Goal: Information Seeking & Learning: Learn about a topic

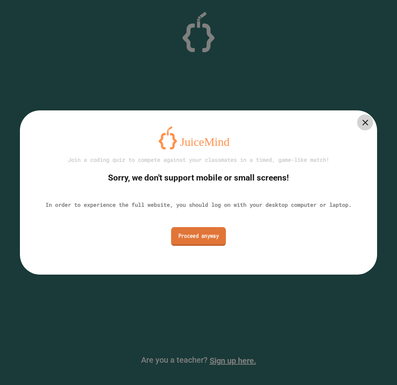
click at [185, 234] on link "Proceed anyway" at bounding box center [198, 236] width 55 height 19
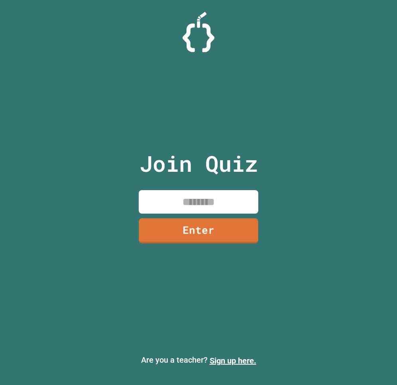
click at [195, 201] on input at bounding box center [199, 202] width 120 height 24
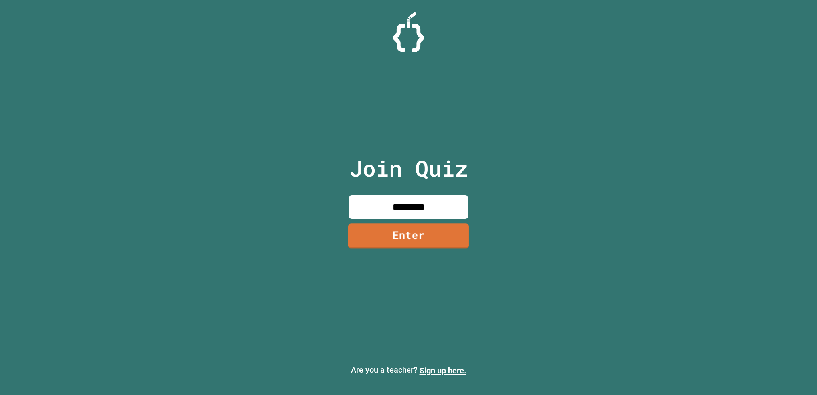
type input "********"
click at [397, 238] on link "Enter" at bounding box center [408, 236] width 120 height 26
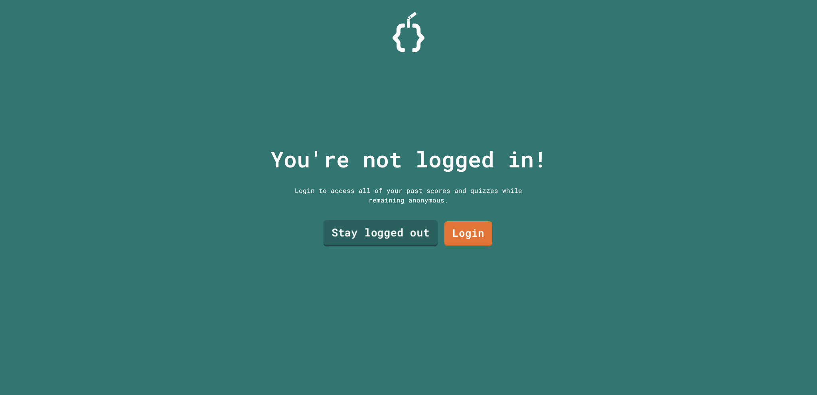
click at [397, 236] on link "Stay logged out" at bounding box center [381, 233] width 114 height 26
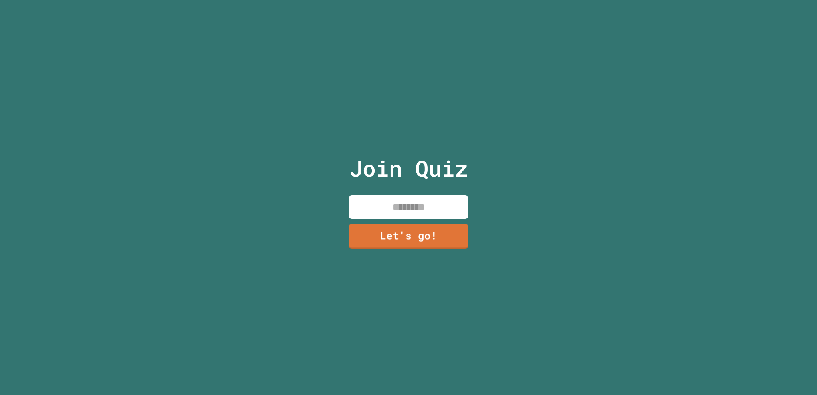
click at [397, 213] on input at bounding box center [409, 207] width 120 height 24
drag, startPoint x: 118, startPoint y: 146, endPoint x: 138, endPoint y: 136, distance: 22.5
click at [118, 144] on div "Join Quiz ** Let's go!" at bounding box center [408, 197] width 817 height 395
click at [397, 197] on input "**" at bounding box center [409, 207] width 120 height 24
type input "*******"
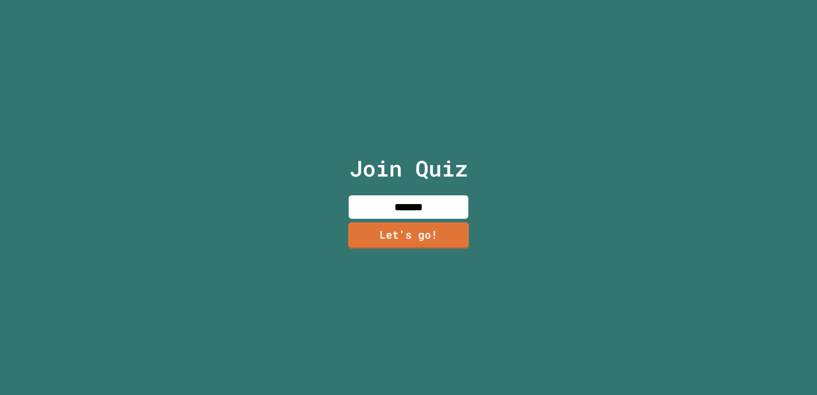
click at [397, 227] on link "Let's go!" at bounding box center [408, 236] width 121 height 26
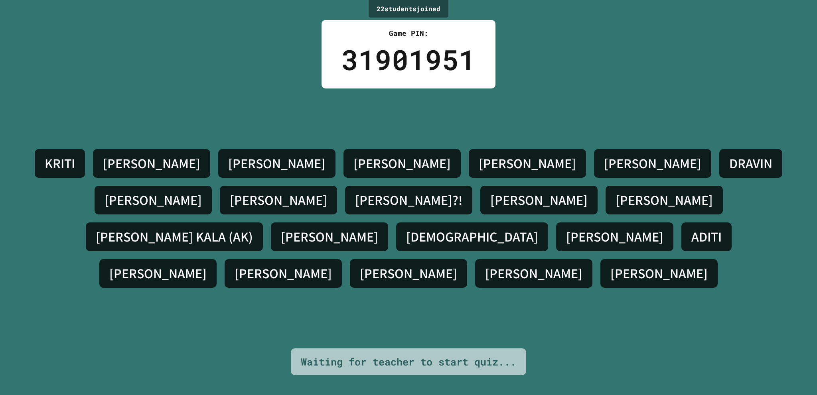
click at [397, 303] on div "[PERSON_NAME] S [PERSON_NAME] [PERSON_NAME] [PERSON_NAME]?! [PERSON_NAME] [PERS…" at bounding box center [408, 219] width 777 height 260
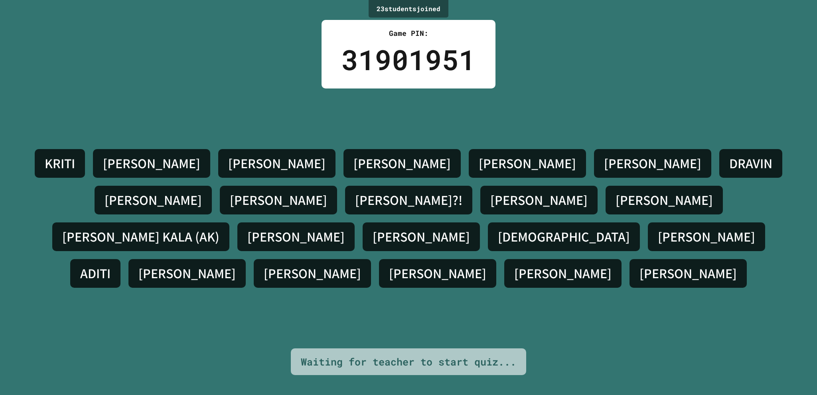
drag, startPoint x: 706, startPoint y: 272, endPoint x: 521, endPoint y: 300, distance: 187.2
click at [397, 300] on div "[PERSON_NAME] S [PERSON_NAME] [PERSON_NAME] [PERSON_NAME]?! [PERSON_NAME] [PERS…" at bounding box center [408, 219] width 777 height 260
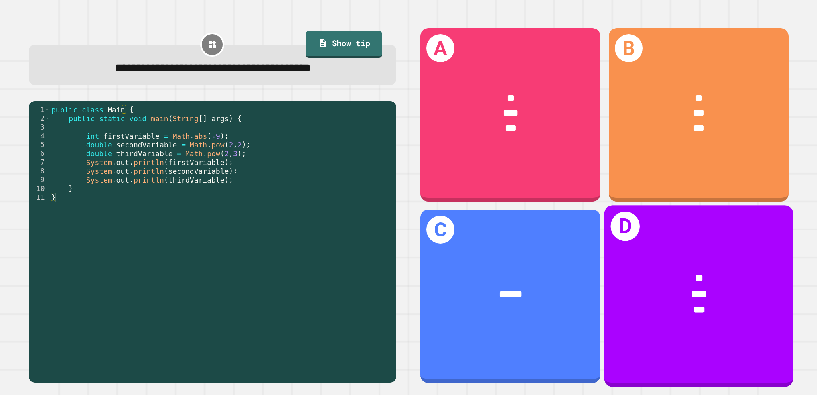
click at [397, 271] on div "*" at bounding box center [698, 279] width 147 height 16
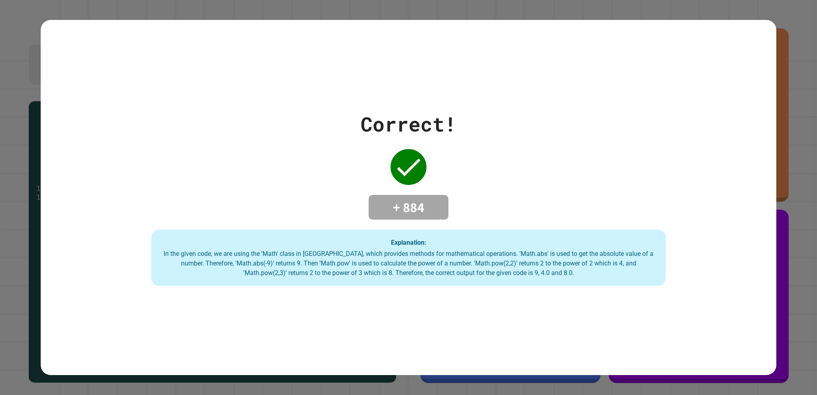
click at [397, 57] on div "Correct! + 884 Explanation: In the given code, we are using the 'Math' class in…" at bounding box center [408, 197] width 817 height 395
click at [397, 301] on div "Correct! + 884 Explanation: In the given code, we are using the 'Math' class in…" at bounding box center [408, 198] width 735 height 356
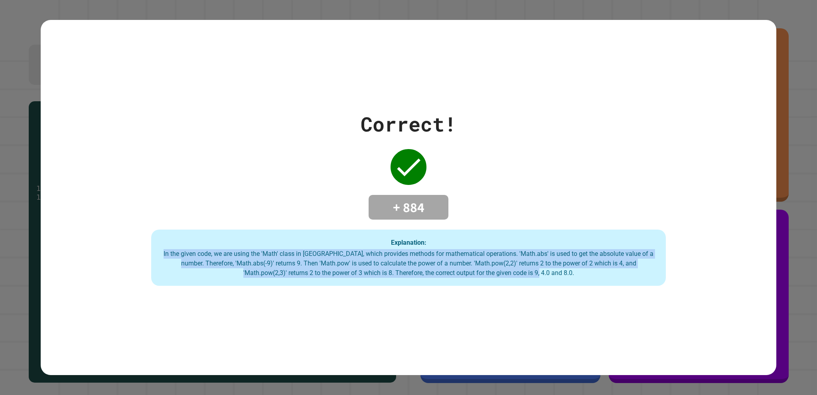
click at [397, 302] on div "Correct! + 884 Explanation: In the given code, we are using the 'Math' class in…" at bounding box center [408, 198] width 735 height 356
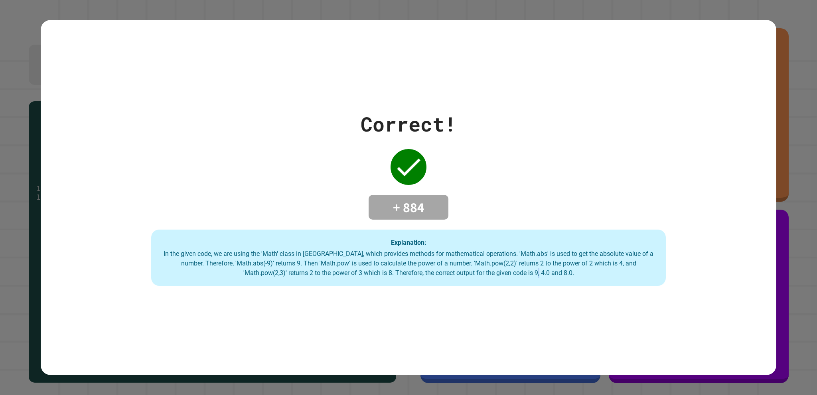
click at [397, 302] on div "Correct! + 884 Explanation: In the given code, we are using the 'Math' class in…" at bounding box center [408, 198] width 735 height 356
drag, startPoint x: 495, startPoint y: 230, endPoint x: 504, endPoint y: 230, distance: 8.4
drag, startPoint x: 504, startPoint y: 230, endPoint x: 532, endPoint y: 224, distance: 28.6
drag, startPoint x: 532, startPoint y: 224, endPoint x: 537, endPoint y: 233, distance: 10.0
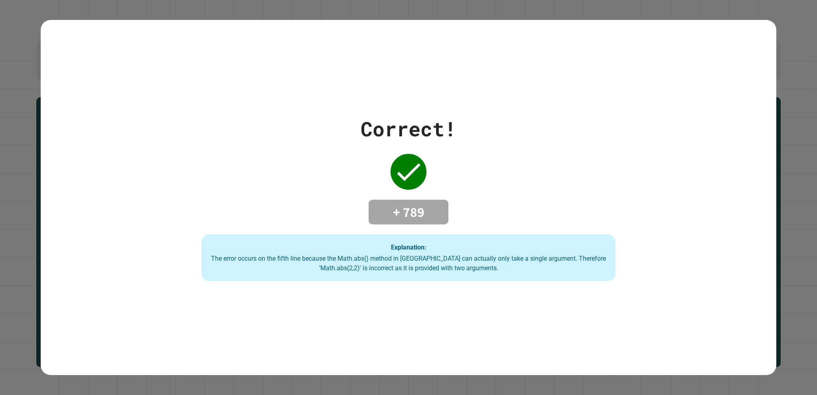
click at [397, 316] on div "Correct! + 789 Explanation: The error occurs on the fifth line because the Math…" at bounding box center [408, 198] width 735 height 356
click at [397, 319] on div "Correct! + 789 Explanation: The error occurs on the fifth line because the Math…" at bounding box center [408, 198] width 735 height 356
click at [397, 354] on div "Correct! + 789 Explanation: The error occurs on the fifth line because the Math…" at bounding box center [408, 198] width 735 height 356
click at [397, 351] on div "Correct! + 789 Explanation: The error occurs on the fifth line because the Math…" at bounding box center [408, 198] width 735 height 356
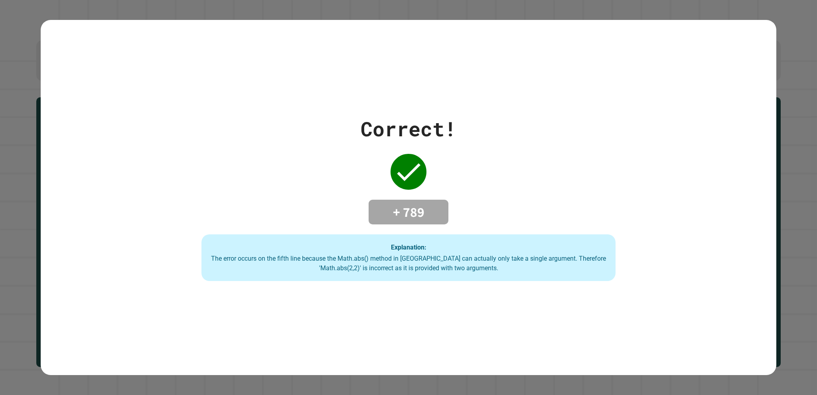
click at [397, 347] on div "Correct! + 789 Explanation: The error occurs on the fifth line because the Math…" at bounding box center [408, 198] width 735 height 356
click at [397, 344] on div "Correct! + 789 Explanation: The error occurs on the fifth line because the Math…" at bounding box center [408, 198] width 735 height 356
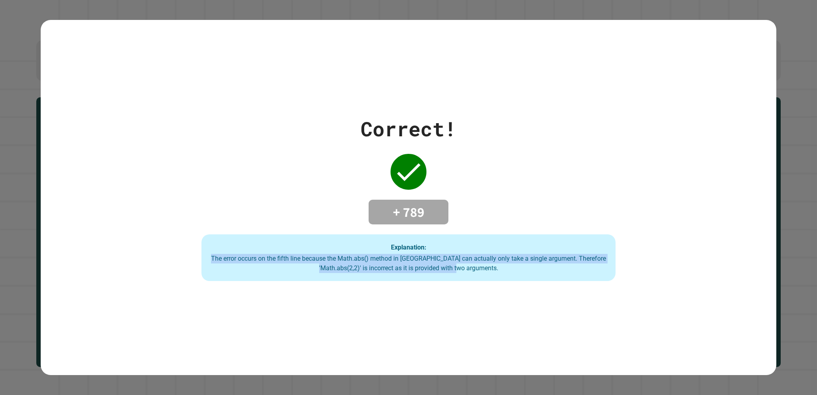
drag, startPoint x: 737, startPoint y: 344, endPoint x: 732, endPoint y: 324, distance: 21.3
click at [397, 342] on div "Correct! + 789 Explanation: The error occurs on the fifth line because the Math…" at bounding box center [408, 198] width 735 height 356
click at [397, 324] on div "Correct! + 789 Explanation: The error occurs on the fifth line because the Math…" at bounding box center [408, 198] width 735 height 356
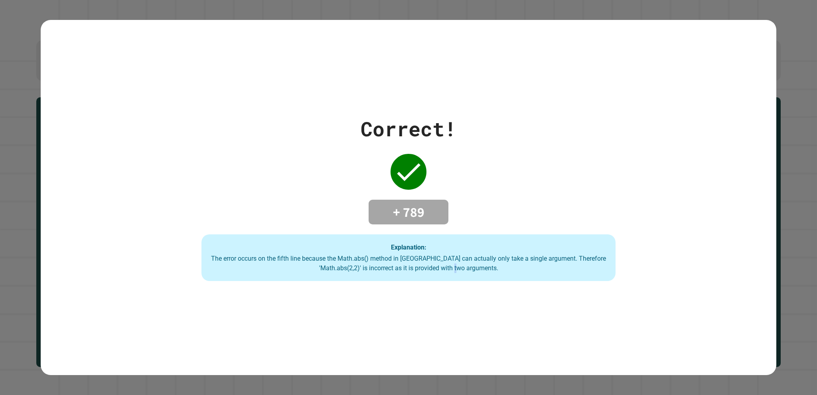
drag, startPoint x: 732, startPoint y: 324, endPoint x: 731, endPoint y: 332, distance: 8.5
click at [397, 332] on div "Correct! + 789 Explanation: The error occurs on the fifth line because the Math…" at bounding box center [408, 198] width 735 height 356
click at [397, 333] on div "Correct! + 789 Explanation: The error occurs on the fifth line because the Math…" at bounding box center [408, 198] width 735 height 356
click at [397, 285] on div "Correct! + 789 Explanation: The error occurs on the fifth line because the Math…" at bounding box center [408, 198] width 735 height 356
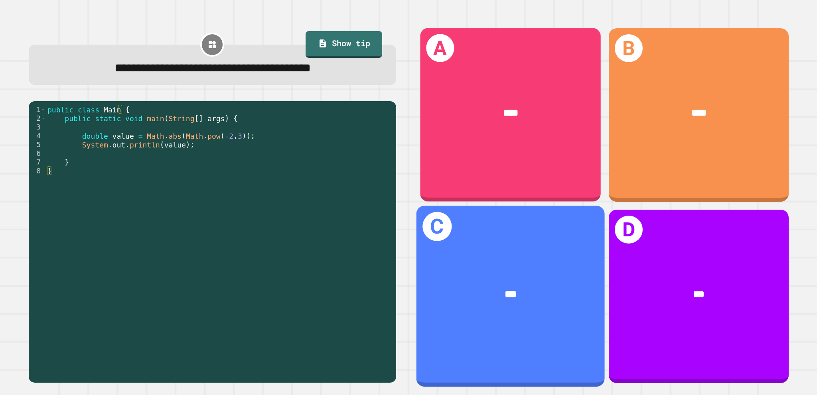
click at [397, 137] on div "A ****" at bounding box center [510, 115] width 180 height 174
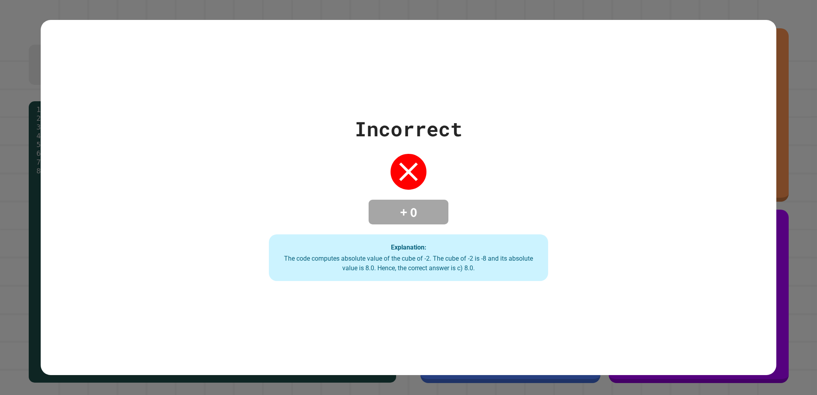
click at [397, 209] on div "Incorrect + 0 Explanation: The code computes absolute value of the cube of -2. …" at bounding box center [408, 198] width 399 height 168
drag, startPoint x: 545, startPoint y: 217, endPoint x: 552, endPoint y: 236, distance: 20.4
click at [397, 230] on div "Incorrect + 0 Explanation: The code computes absolute value of the cube of -2. …" at bounding box center [408, 198] width 399 height 168
click at [397, 239] on div "Incorrect + 0 Explanation: The code computes absolute value of the cube of -2. …" at bounding box center [408, 198] width 399 height 168
click at [397, 252] on div "Incorrect + 0 Explanation: The code computes absolute value of the cube of -2. …" at bounding box center [408, 198] width 399 height 168
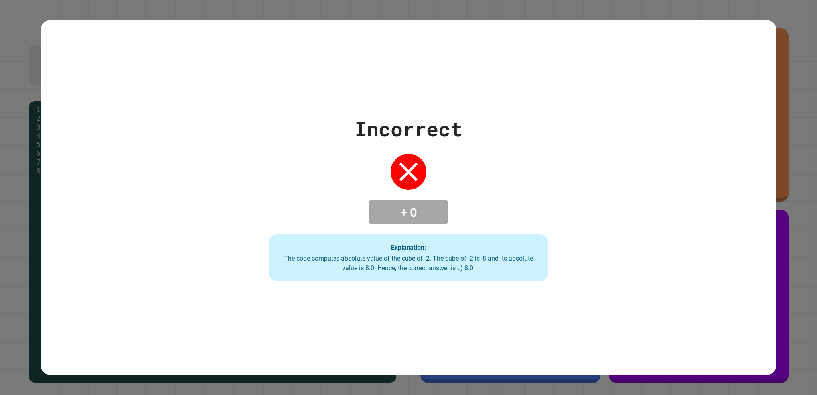
drag, startPoint x: 605, startPoint y: 294, endPoint x: 634, endPoint y: 312, distance: 34.2
click at [397, 294] on div "Incorrect + 0 Explanation: The code computes absolute value of the cube of -2. …" at bounding box center [408, 198] width 735 height 356
drag, startPoint x: 635, startPoint y: 313, endPoint x: 661, endPoint y: 315, distance: 25.6
click at [397, 313] on div "Incorrect + 0 Explanation: The code computes absolute value of the cube of -2. …" at bounding box center [408, 198] width 735 height 356
drag, startPoint x: 661, startPoint y: 315, endPoint x: 688, endPoint y: 309, distance: 27.7
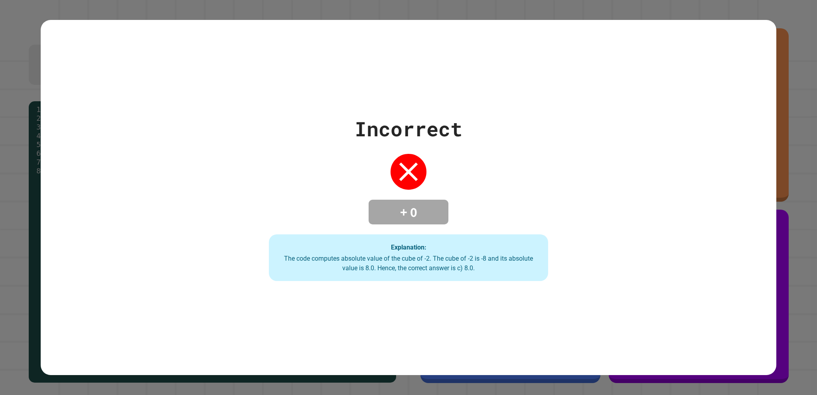
click at [397, 310] on div "Incorrect + 0 Explanation: The code computes absolute value of the cube of -2. …" at bounding box center [408, 198] width 735 height 356
drag, startPoint x: 688, startPoint y: 309, endPoint x: 724, endPoint y: 317, distance: 37.5
click at [397, 316] on div "Incorrect + 0 Explanation: The code computes absolute value of the cube of -2. …" at bounding box center [408, 198] width 735 height 356
drag, startPoint x: 739, startPoint y: 308, endPoint x: 743, endPoint y: 297, distance: 12.2
click at [397, 308] on div "Incorrect + 0 Explanation: The code computes absolute value of the cube of -2. …" at bounding box center [408, 198] width 735 height 356
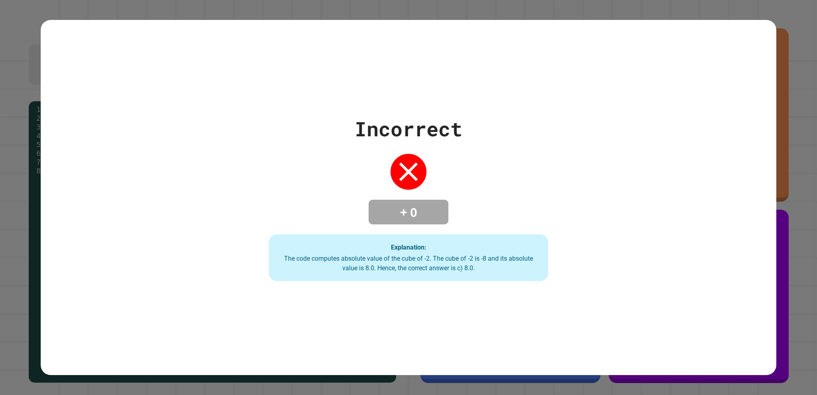
drag, startPoint x: 743, startPoint y: 297, endPoint x: 749, endPoint y: 274, distance: 23.2
click at [397, 285] on div "Incorrect + 0 Explanation: The code computes absolute value of the cube of -2. …" at bounding box center [408, 198] width 735 height 356
drag, startPoint x: 399, startPoint y: 347, endPoint x: 413, endPoint y: 345, distance: 14.4
drag, startPoint x: 413, startPoint y: 345, endPoint x: 442, endPoint y: 331, distance: 32.3
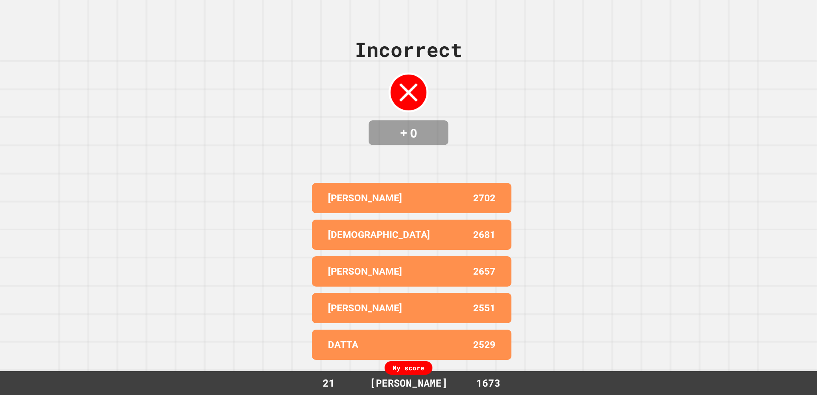
click at [397, 260] on div "Incorrect + 0 [PERSON_NAME] 2702 [PERSON_NAME] 2681 [PERSON_NAME] 2657 [PERSON_…" at bounding box center [408, 197] width 817 height 395
click at [397, 327] on div "Incorrect + 0 [PERSON_NAME] 2702 [PERSON_NAME] 2681 [PERSON_NAME] 2657 [PERSON_…" at bounding box center [408, 197] width 817 height 395
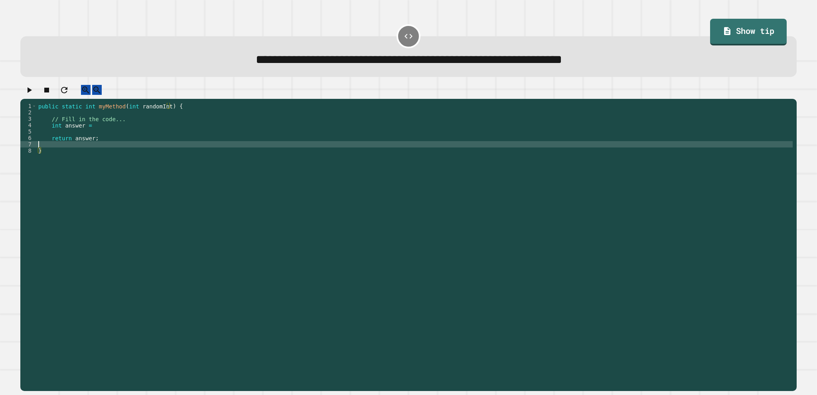
click at [99, 150] on div "public static int myMethod ( int randomInt ) { // Fill in the code... int answe…" at bounding box center [415, 237] width 756 height 268
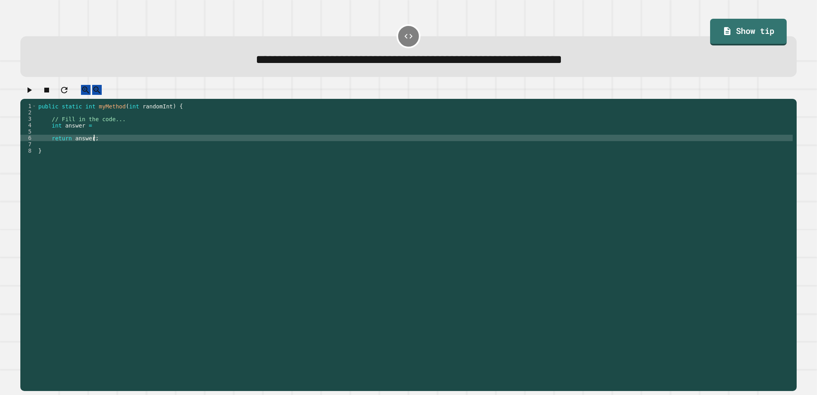
click at [115, 148] on div "public static int myMethod ( int randomInt ) { // Fill in the code... int answe…" at bounding box center [415, 237] width 756 height 268
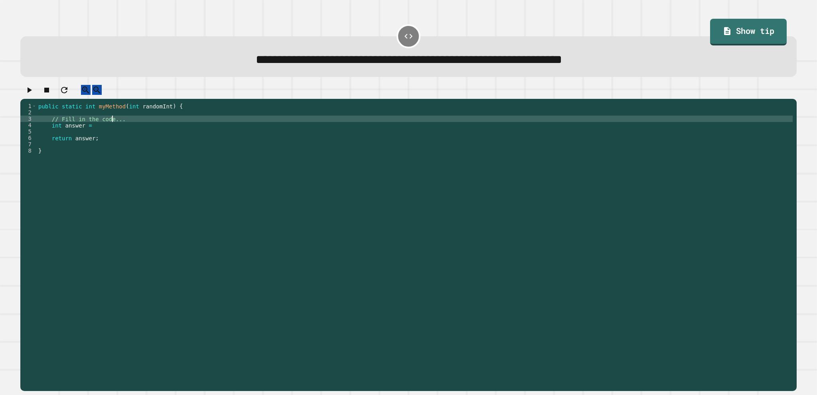
click at [113, 129] on div "public static int myMethod ( int randomInt ) { // Fill in the code... int answe…" at bounding box center [415, 237] width 756 height 268
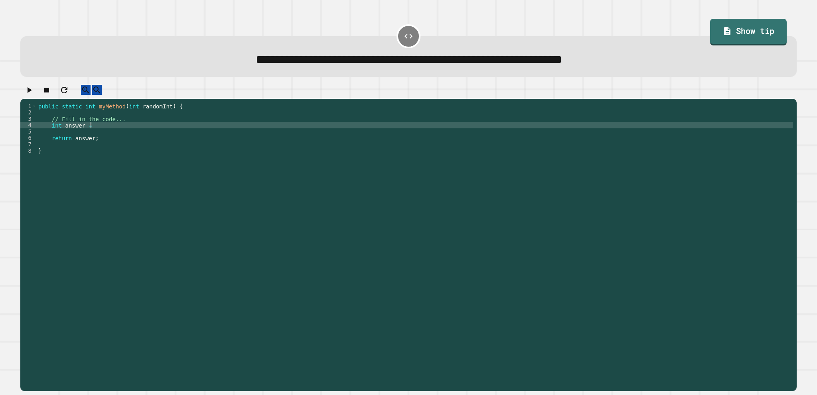
click at [110, 133] on div "public static int myMethod ( int randomInt ) { // Fill in the code... int answe…" at bounding box center [415, 237] width 756 height 268
click at [26, 92] on button "button" at bounding box center [29, 90] width 10 height 10
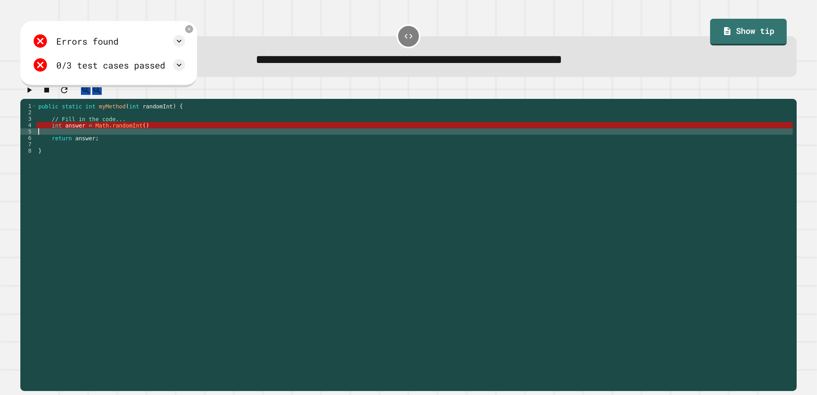
scroll to position [0, 0]
click at [154, 138] on div "public static int myMethod ( int randomInt ) { // Fill in the code... int answe…" at bounding box center [415, 237] width 756 height 268
click at [152, 132] on div "public static int myMethod ( int randomInt ) { // Fill in the code... int answe…" at bounding box center [415, 237] width 756 height 268
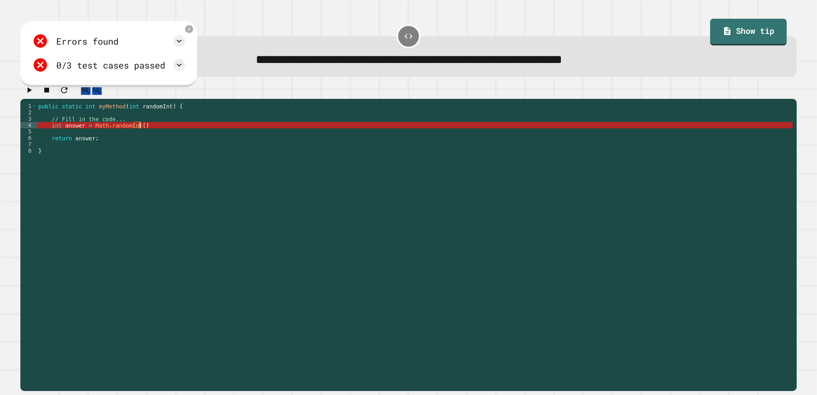
scroll to position [0, 7]
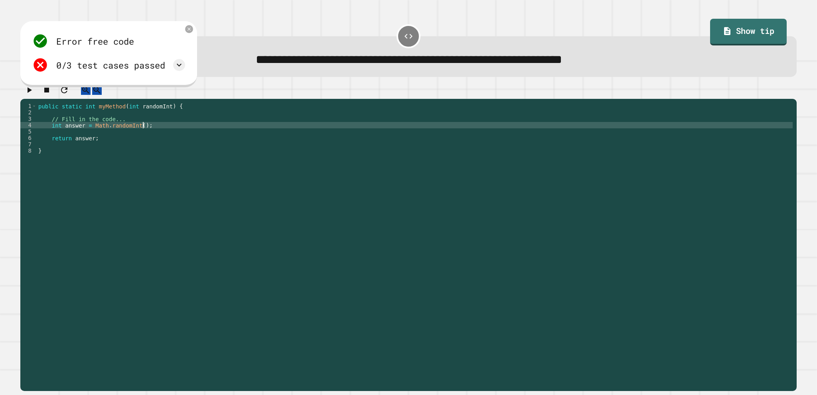
type textarea "**********"
click at [34, 93] on button "button" at bounding box center [29, 90] width 10 height 10
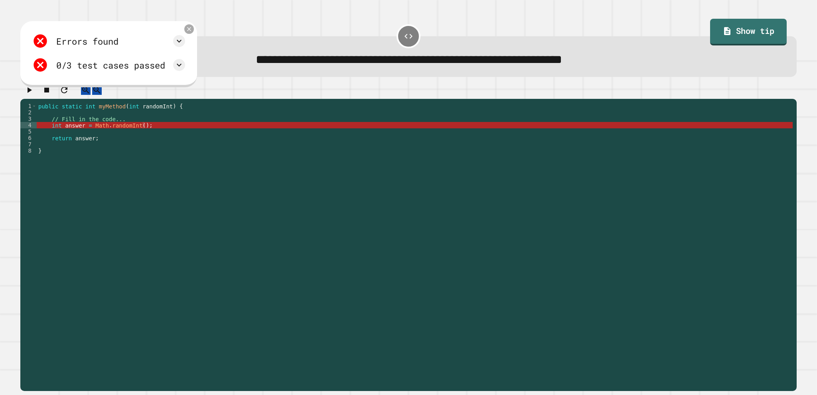
click at [194, 27] on div at bounding box center [189, 29] width 10 height 10
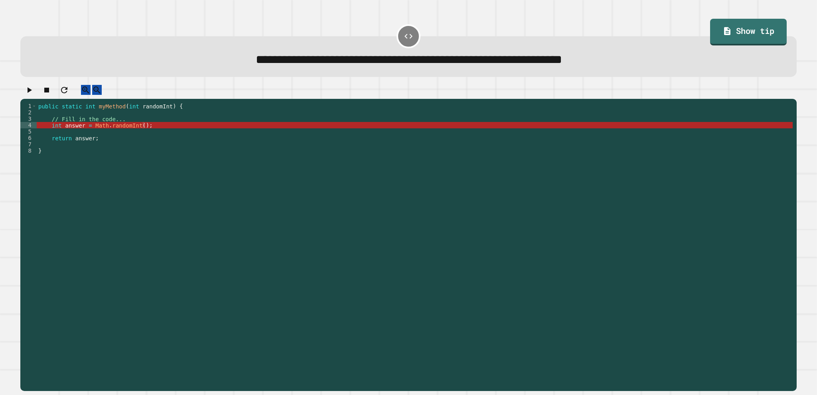
scroll to position [0, 0]
click at [127, 140] on div "public static int myMethod ( int randomInt ) { // Fill in the code... int answe…" at bounding box center [415, 237] width 756 height 268
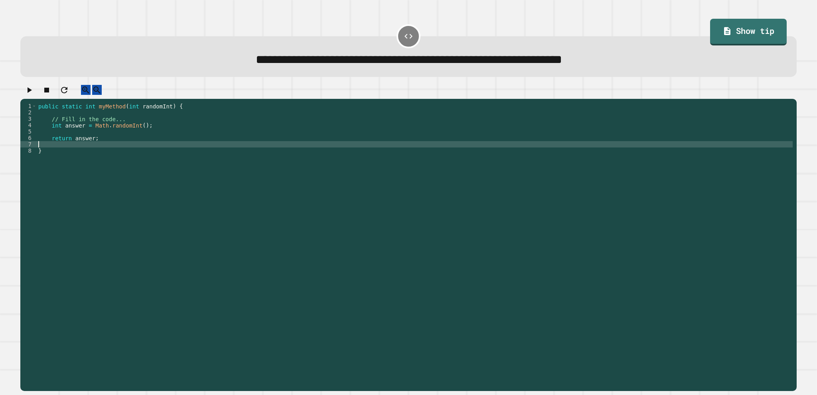
click at [84, 155] on div "public static int myMethod ( int randomInt ) { // Fill in the code... int answe…" at bounding box center [415, 237] width 756 height 268
type textarea "**********"
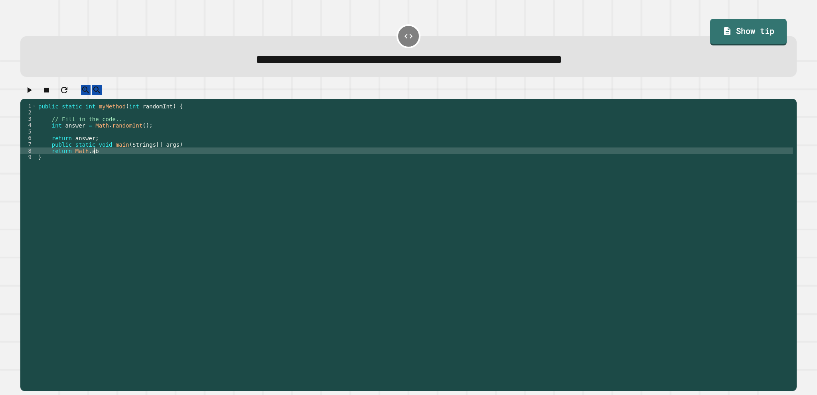
scroll to position [0, 3]
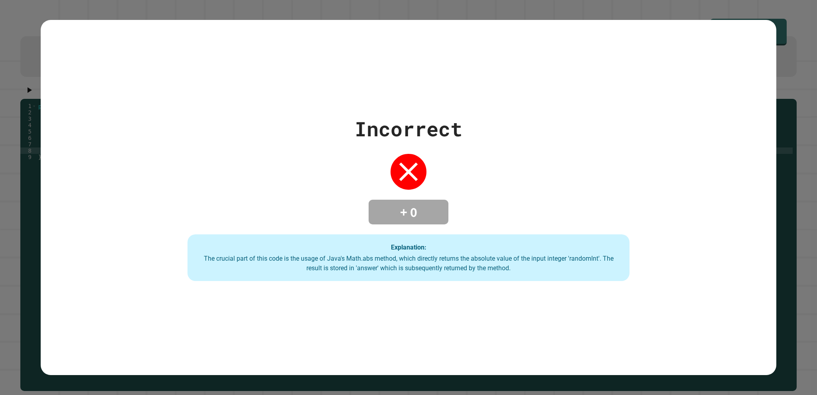
type textarea "**********"
drag, startPoint x: 619, startPoint y: 91, endPoint x: 640, endPoint y: 89, distance: 20.8
click at [397, 88] on div "Incorrect + 0 Explanation: The crucial part of this code is the usage of Java's…" at bounding box center [408, 198] width 735 height 356
drag, startPoint x: 392, startPoint y: 142, endPoint x: 389, endPoint y: 178, distance: 36.4
click at [397, 181] on div "Incorrect + 0 Explanation: The crucial part of this code is the usage of Java's…" at bounding box center [408, 198] width 631 height 168
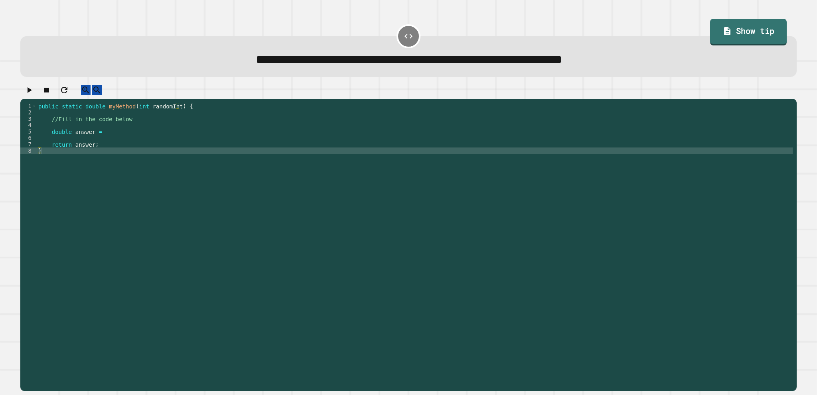
click at [99, 140] on div "public static double myMethod ( int randomInt ) { //Fill in the code below doub…" at bounding box center [415, 237] width 756 height 268
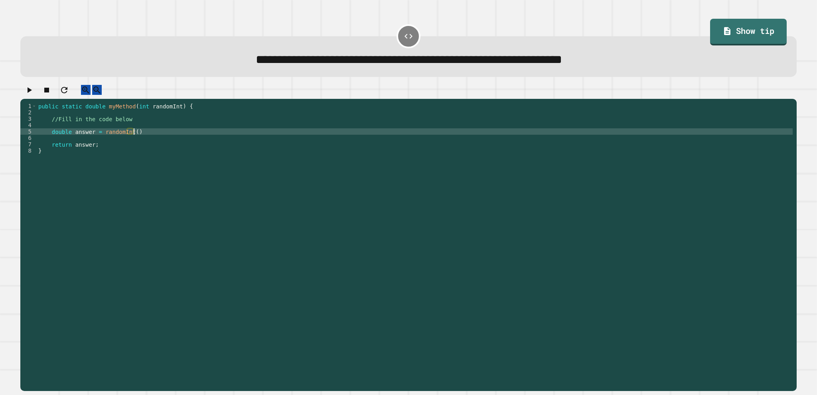
scroll to position [0, 6]
click at [99, 140] on div "public static double myMethod ( int randomInt ) { //Fill in the code below doub…" at bounding box center [415, 237] width 756 height 268
type textarea "**********"
click at [24, 98] on div at bounding box center [408, 92] width 776 height 14
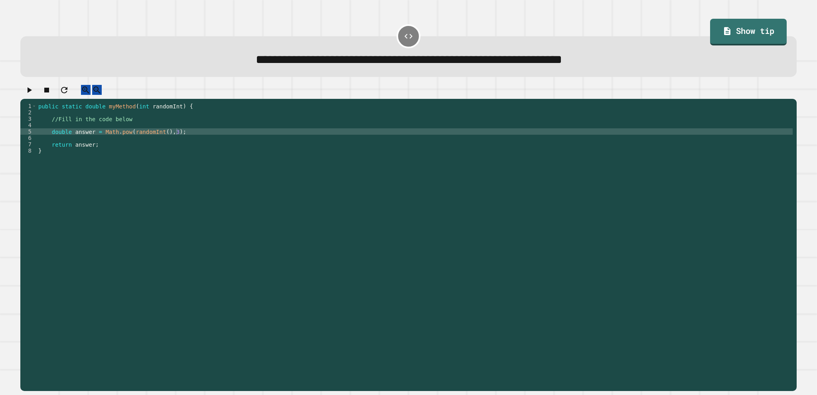
click at [26, 95] on button "button" at bounding box center [29, 90] width 10 height 10
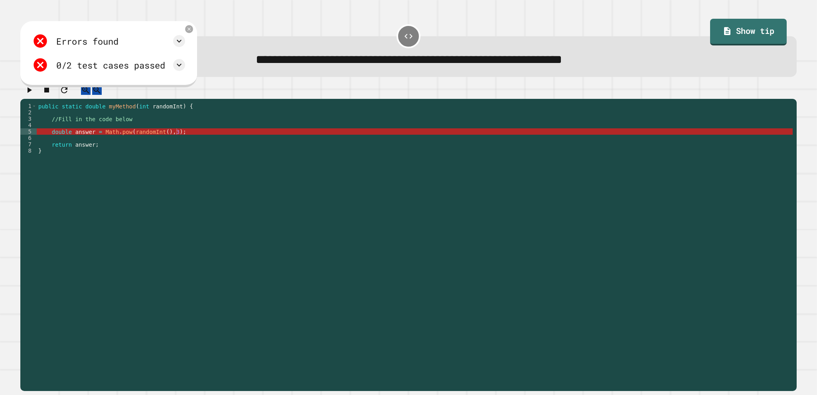
click at [159, 140] on div "public static double myMethod ( int randomInt ) { //Fill in the code below doub…" at bounding box center [415, 237] width 756 height 268
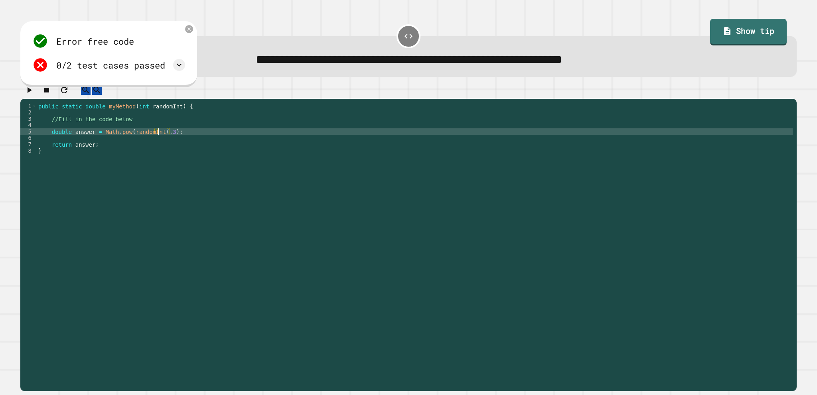
type textarea "**********"
click at [29, 94] on icon "button" at bounding box center [29, 90] width 10 height 10
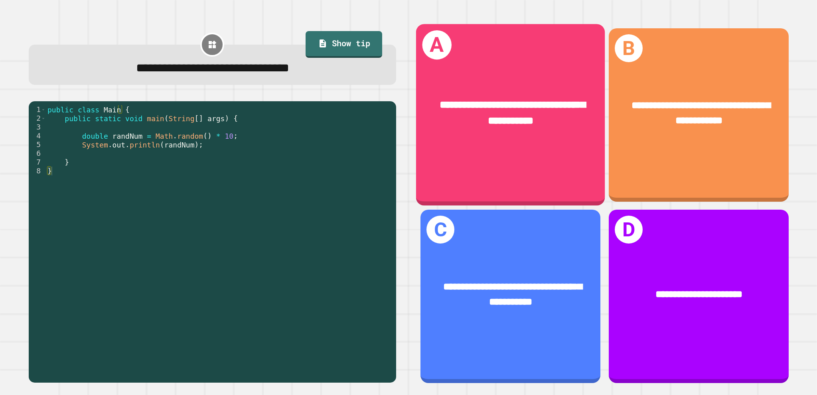
click at [397, 174] on div "**********" at bounding box center [510, 115] width 189 height 182
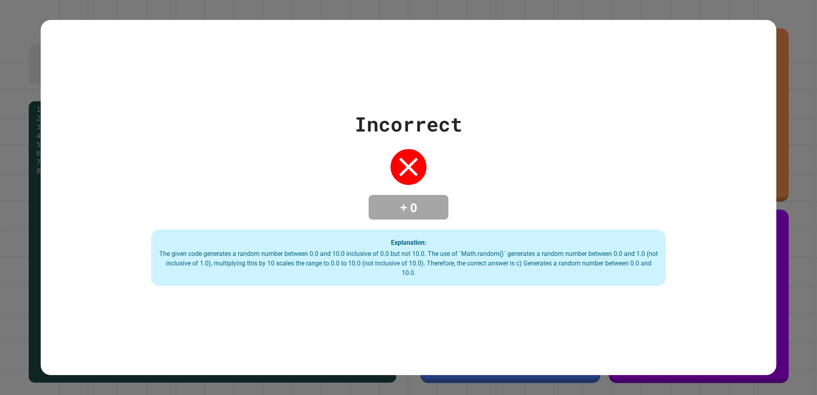
click at [397, 232] on div "Incorrect + 0 Explanation: The given code generates a random number between 0.0…" at bounding box center [408, 197] width 817 height 395
drag, startPoint x: 801, startPoint y: 232, endPoint x: 797, endPoint y: 245, distance: 13.3
click at [397, 245] on div "Incorrect + 0 Explanation: The given code generates a random number between 0.0…" at bounding box center [408, 197] width 817 height 395
click at [397, 244] on div "Incorrect + 0 Explanation: The given code generates a random number between 0.0…" at bounding box center [408, 197] width 817 height 395
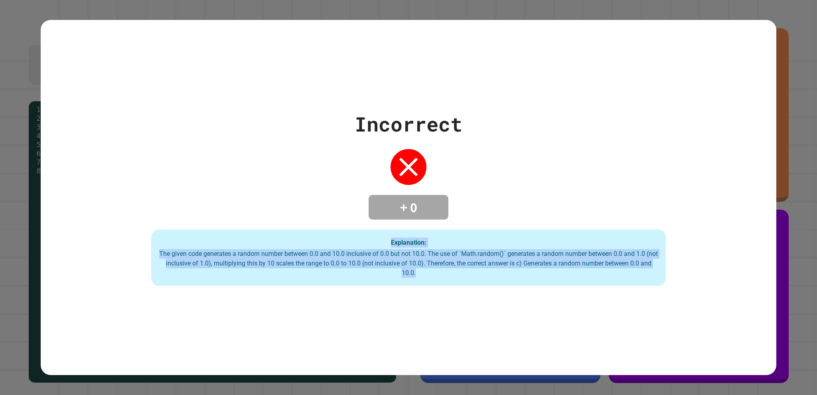
drag, startPoint x: 797, startPoint y: 244, endPoint x: 797, endPoint y: 249, distance: 4.4
click at [397, 249] on div "Incorrect + 0 Explanation: The given code generates a random number between 0.0…" at bounding box center [408, 197] width 817 height 395
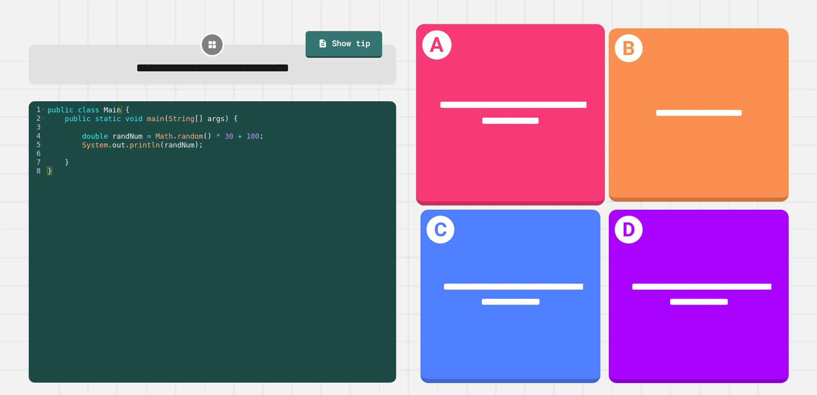
click at [397, 179] on div "**********" at bounding box center [510, 115] width 189 height 182
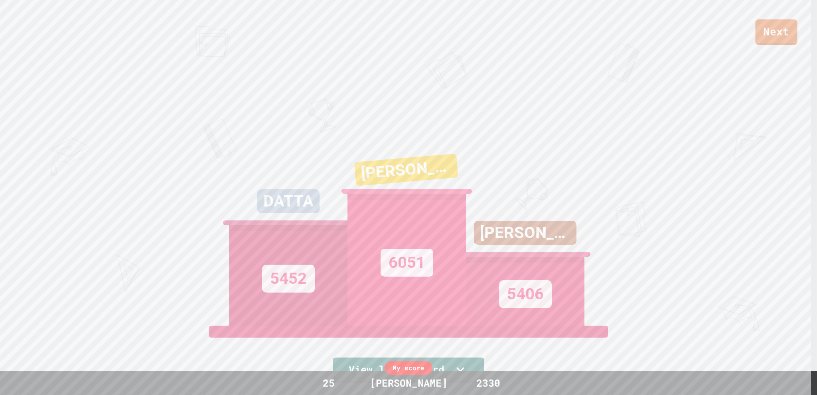
click at [397, 32] on link "Next" at bounding box center [776, 33] width 42 height 26
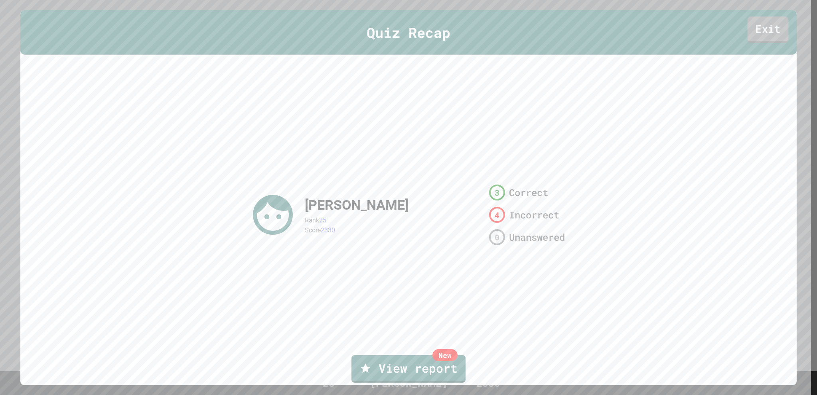
click at [397, 33] on link "Exit" at bounding box center [767, 29] width 41 height 26
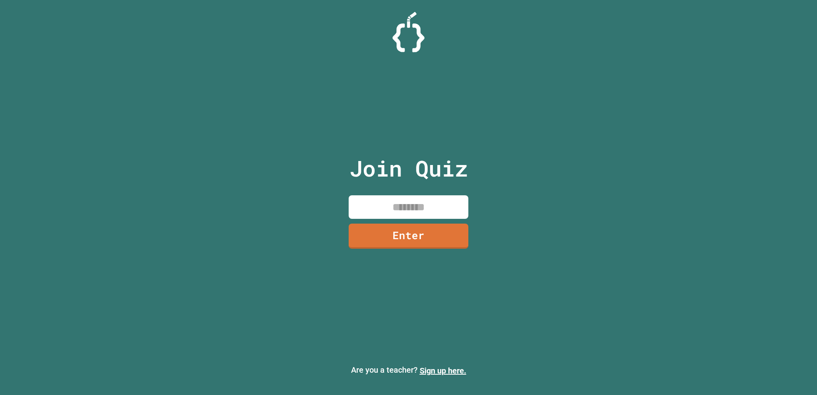
drag, startPoint x: 704, startPoint y: 10, endPoint x: 695, endPoint y: 16, distance: 10.5
drag, startPoint x: 695, startPoint y: 16, endPoint x: 338, endPoint y: 207, distance: 405.3
click at [338, 207] on div "Join Quiz Enter Are you a teacher? Sign up here." at bounding box center [408, 197] width 817 height 395
click at [397, 234] on link "Enter" at bounding box center [408, 235] width 110 height 26
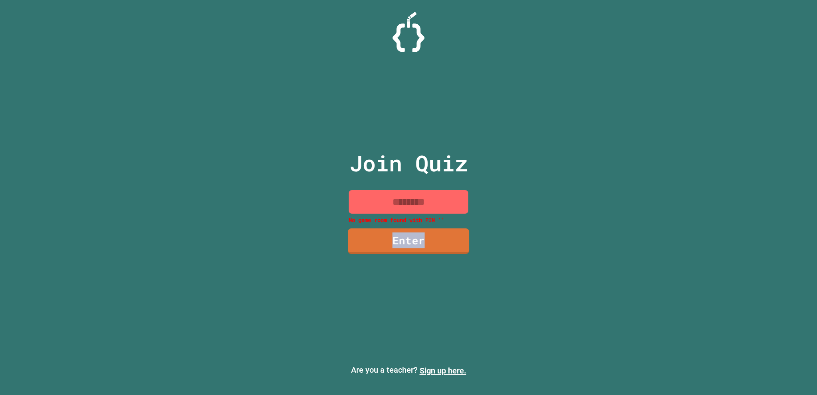
click at [397, 234] on link "Enter" at bounding box center [408, 242] width 121 height 26
click at [397, 234] on link "Enter" at bounding box center [408, 241] width 120 height 26
click at [397, 274] on div "Join Quiz No game room found with [PERSON_NAME] '' Enter" at bounding box center [408, 197] width 134 height 355
drag, startPoint x: 421, startPoint y: 274, endPoint x: 423, endPoint y: 281, distance: 7.0
click at [397, 281] on div "Join Quiz No game room found with [PERSON_NAME] '' Enter" at bounding box center [408, 197] width 134 height 355
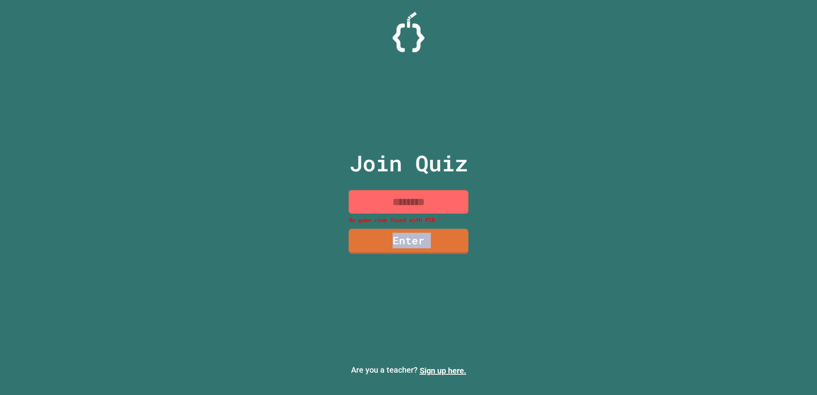
click at [397, 281] on div "Join Quiz No game room found with [PERSON_NAME] '' Enter" at bounding box center [408, 197] width 134 height 355
click at [397, 192] on div "Join Quiz No game room found with [PERSON_NAME] '' Enter" at bounding box center [408, 197] width 134 height 355
click at [397, 195] on input at bounding box center [409, 202] width 120 height 24
